Goal: Task Accomplishment & Management: Use online tool/utility

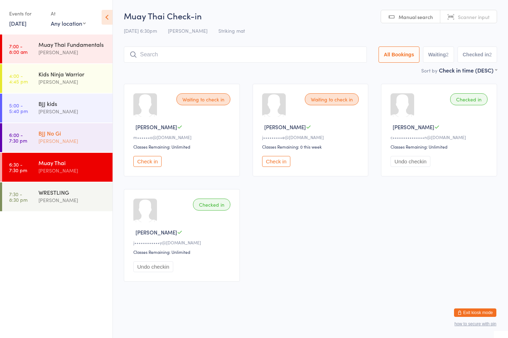
click at [94, 148] on div "BJJ No Gi [PERSON_NAME]" at bounding box center [75, 137] width 74 height 28
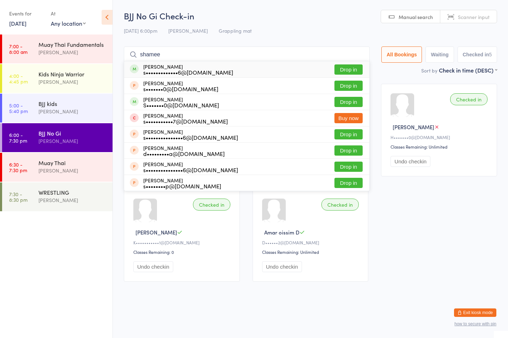
type input "shamee"
click at [355, 69] on button "Drop in" at bounding box center [348, 69] width 28 height 10
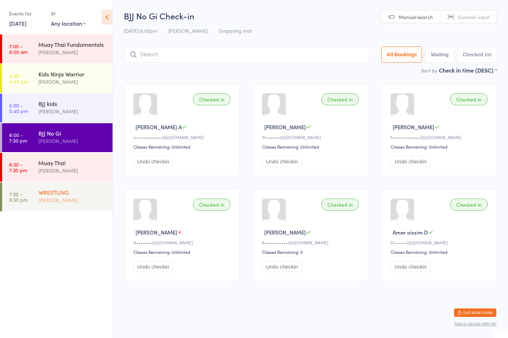
click at [81, 208] on div "WRESTLING [PERSON_NAME]" at bounding box center [75, 197] width 74 height 28
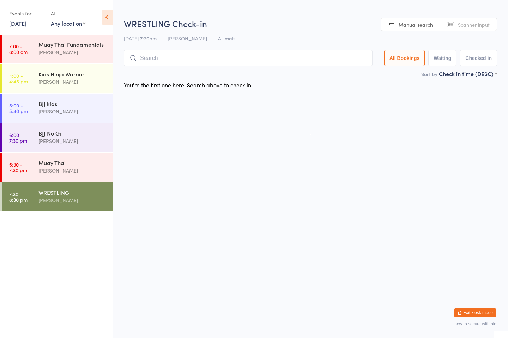
click at [268, 61] on input "search" at bounding box center [248, 58] width 248 height 16
type input "[PERSON_NAME]"
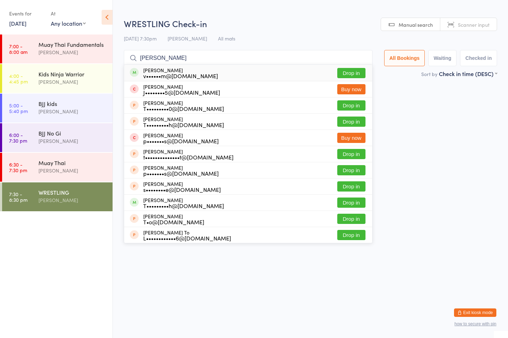
click at [254, 75] on div "[PERSON_NAME] v••••••m@[DOMAIN_NAME] Drop in" at bounding box center [248, 73] width 248 height 16
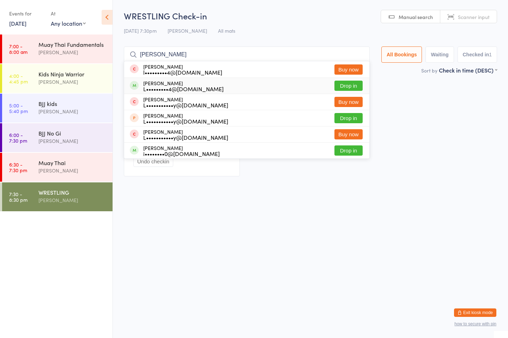
type input "[PERSON_NAME]"
click at [348, 87] on button "Drop in" at bounding box center [348, 86] width 28 height 10
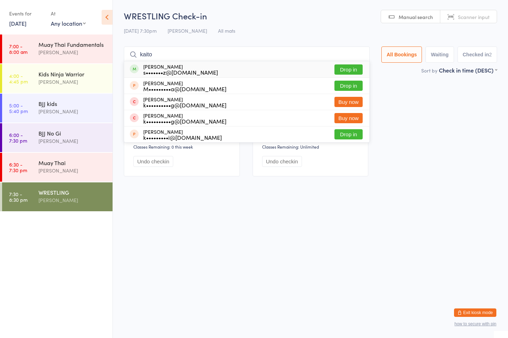
type input "kaito"
click at [349, 70] on button "Drop in" at bounding box center [348, 69] width 28 height 10
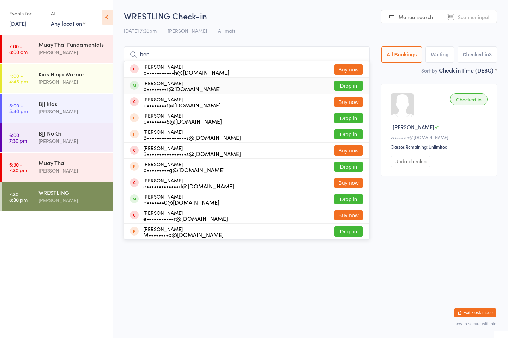
type input "ben"
click at [340, 89] on button "Drop in" at bounding box center [348, 86] width 28 height 10
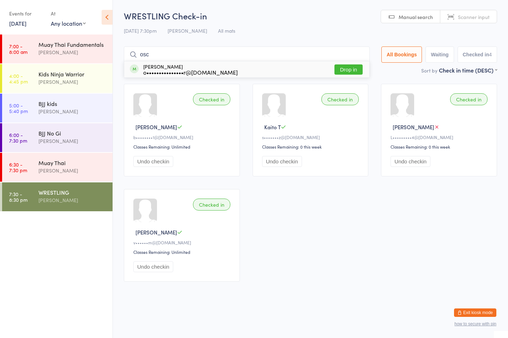
type input "osc"
click at [142, 73] on div "[PERSON_NAME] o•••••••••••••••r@[DOMAIN_NAME]" at bounding box center [184, 69] width 108 height 11
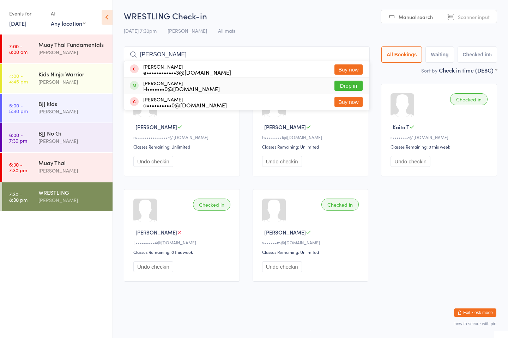
type input "[PERSON_NAME]"
click at [339, 86] on button "Drop in" at bounding box center [348, 86] width 28 height 10
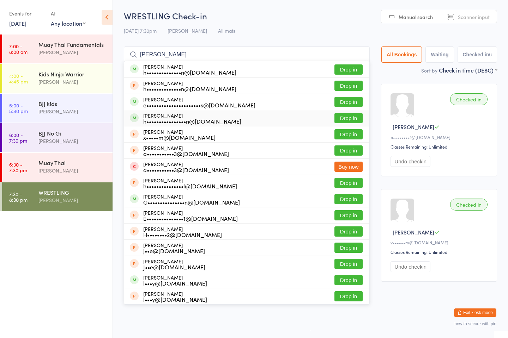
type input "[PERSON_NAME]"
click at [345, 116] on button "Drop in" at bounding box center [348, 118] width 28 height 10
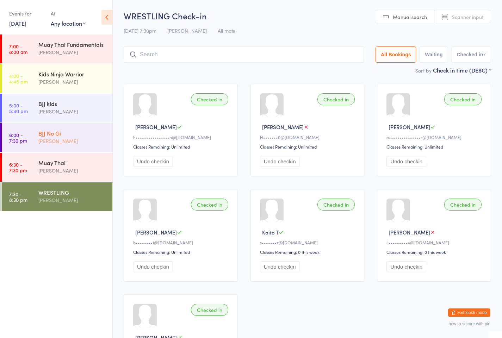
click at [68, 137] on div "[PERSON_NAME]" at bounding box center [72, 141] width 68 height 8
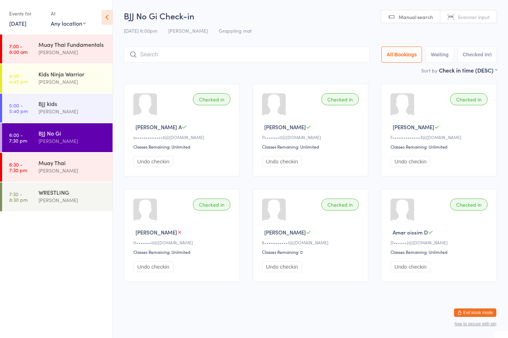
click at [473, 207] on div "Checked in" at bounding box center [468, 205] width 37 height 12
click at [75, 168] on div "[PERSON_NAME]" at bounding box center [72, 171] width 68 height 8
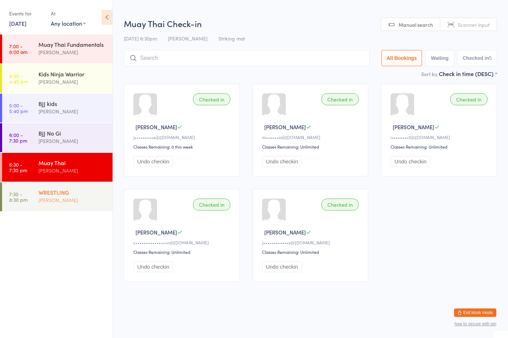
click at [65, 207] on div "WRESTLING [PERSON_NAME]" at bounding box center [75, 197] width 74 height 28
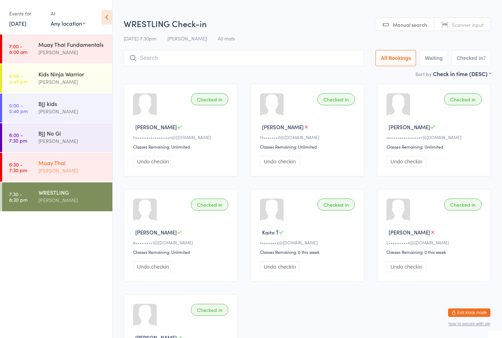
click at [63, 169] on div "[PERSON_NAME]" at bounding box center [72, 171] width 68 height 8
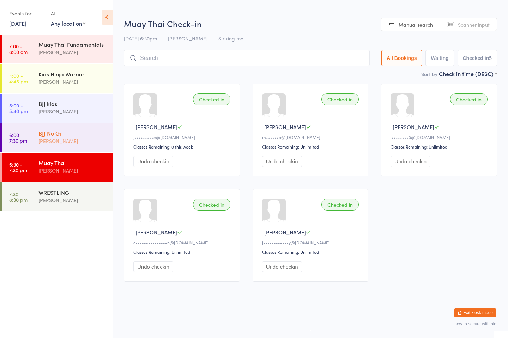
click at [64, 135] on div "BJJ No Gi" at bounding box center [72, 133] width 68 height 8
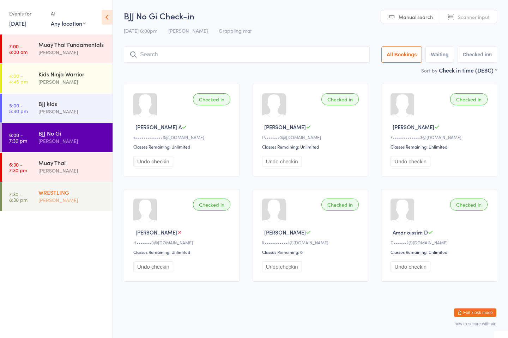
click at [64, 205] on div "WRESTLING [PERSON_NAME]" at bounding box center [75, 197] width 74 height 28
